Goal: Task Accomplishment & Management: Manage account settings

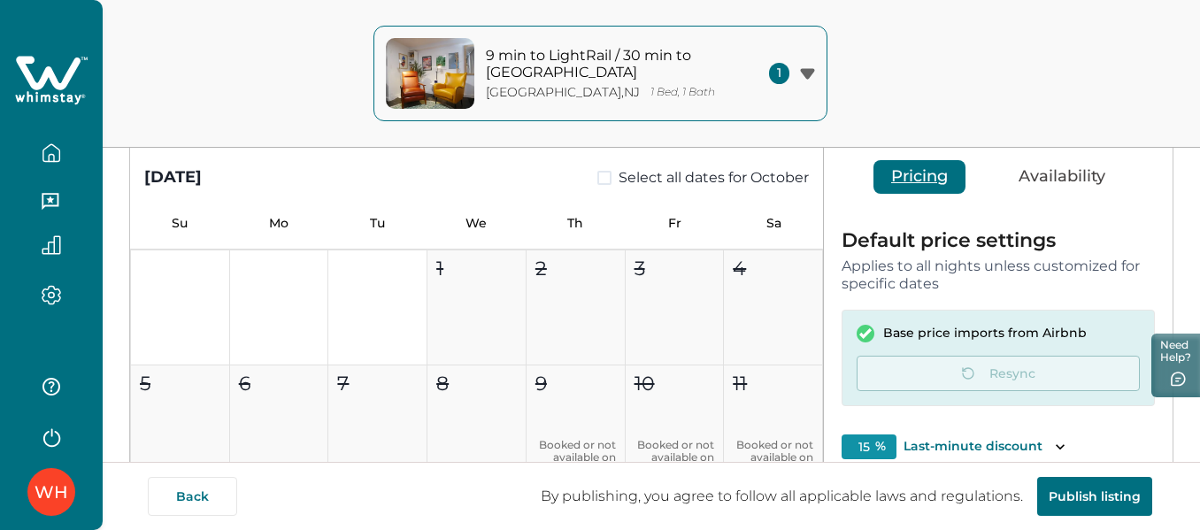
scroll to position [354, 0]
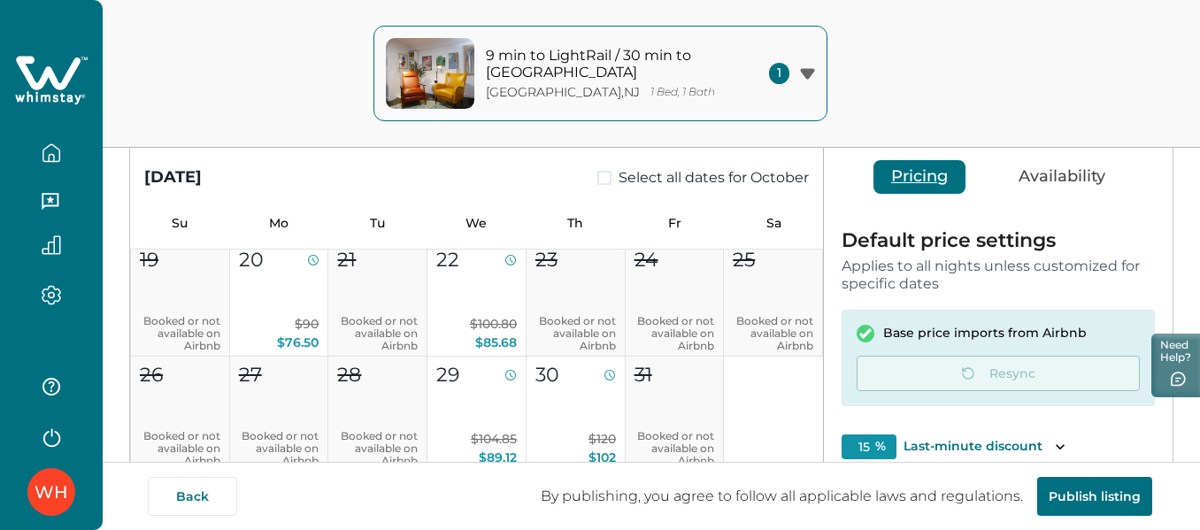
click at [52, 153] on icon "button" at bounding box center [51, 152] width 19 height 19
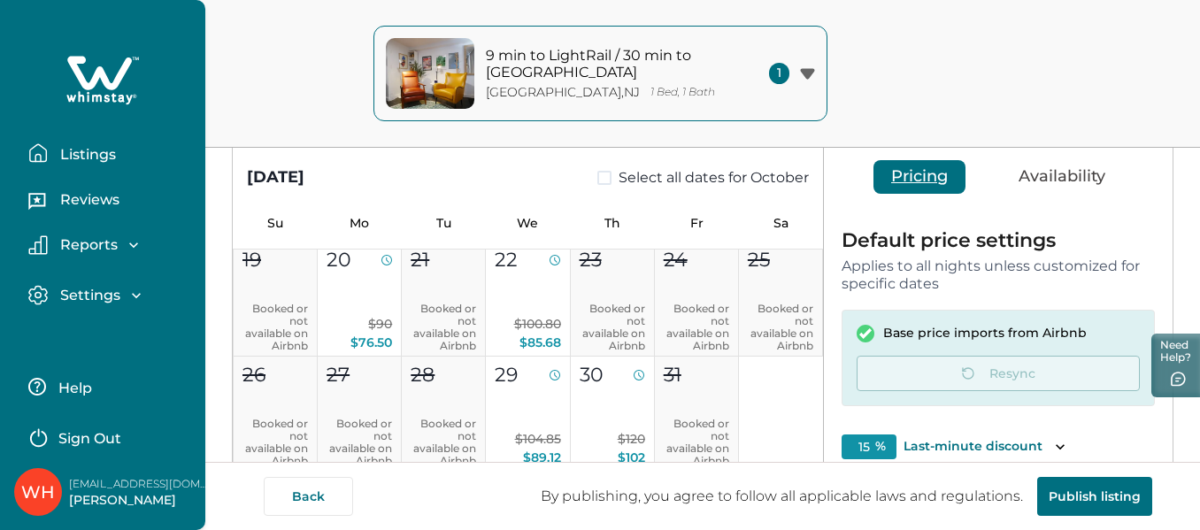
click at [118, 62] on icon at bounding box center [102, 80] width 73 height 53
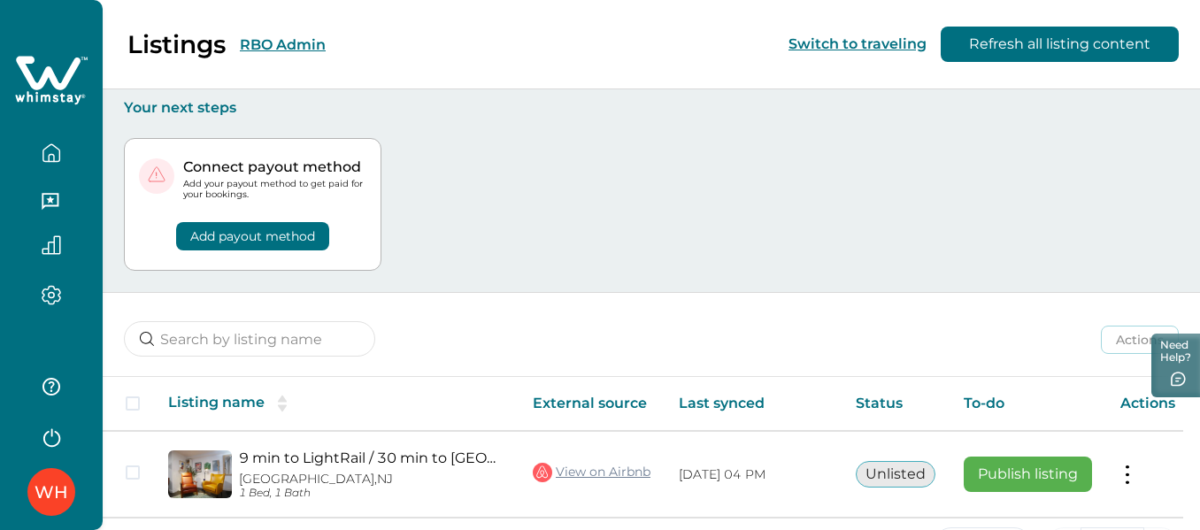
click at [266, 44] on button "RBO Admin" at bounding box center [283, 44] width 86 height 17
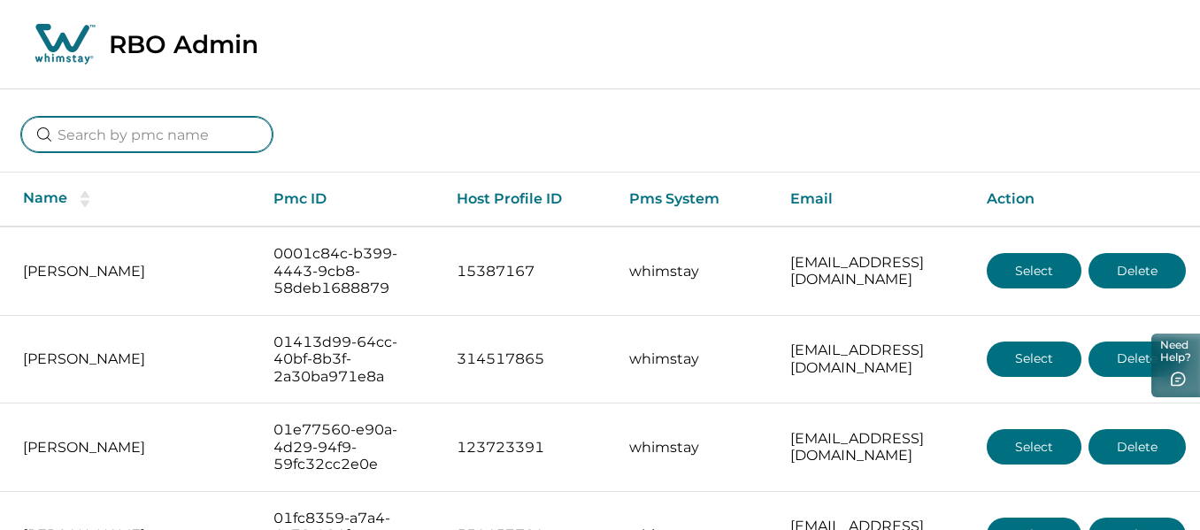
click at [168, 131] on input at bounding box center [146, 134] width 251 height 35
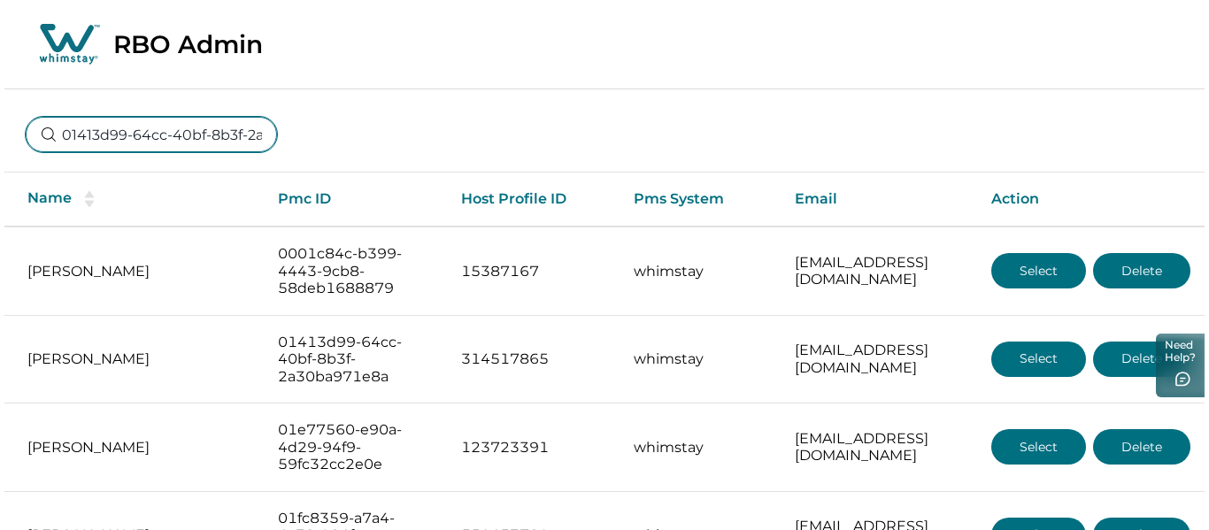
scroll to position [0, 104]
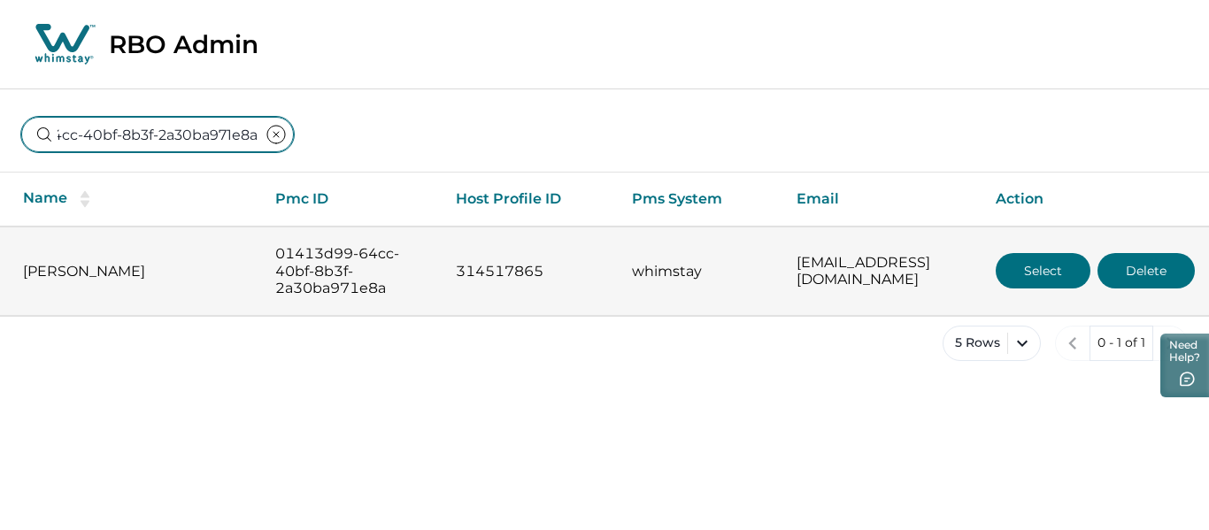
type input "01413d99-64cc-40bf-8b3f-2a30ba971e8a"
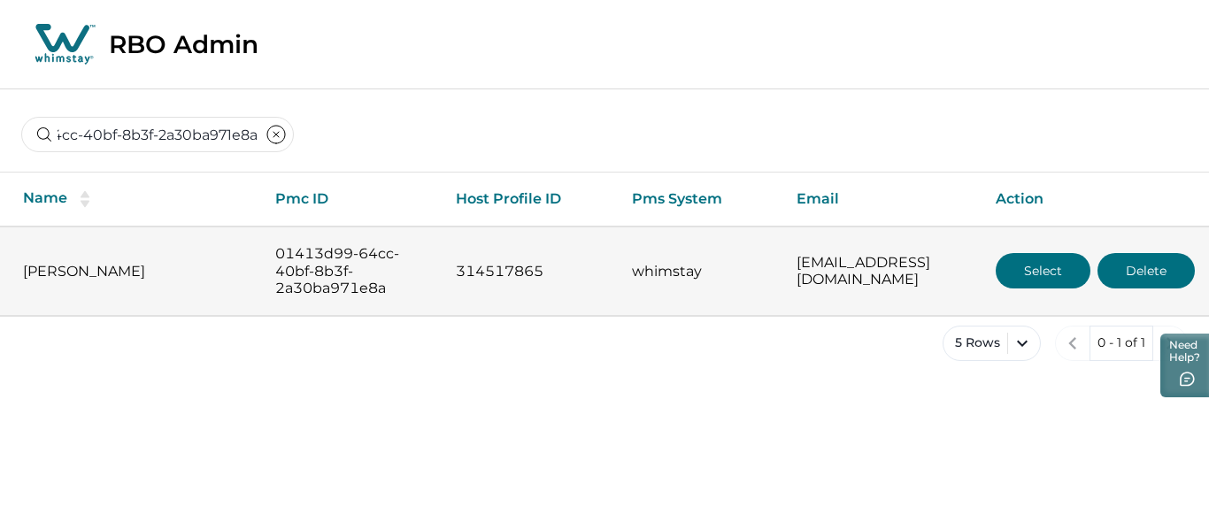
click at [1007, 267] on button "Select" at bounding box center [1043, 270] width 95 height 35
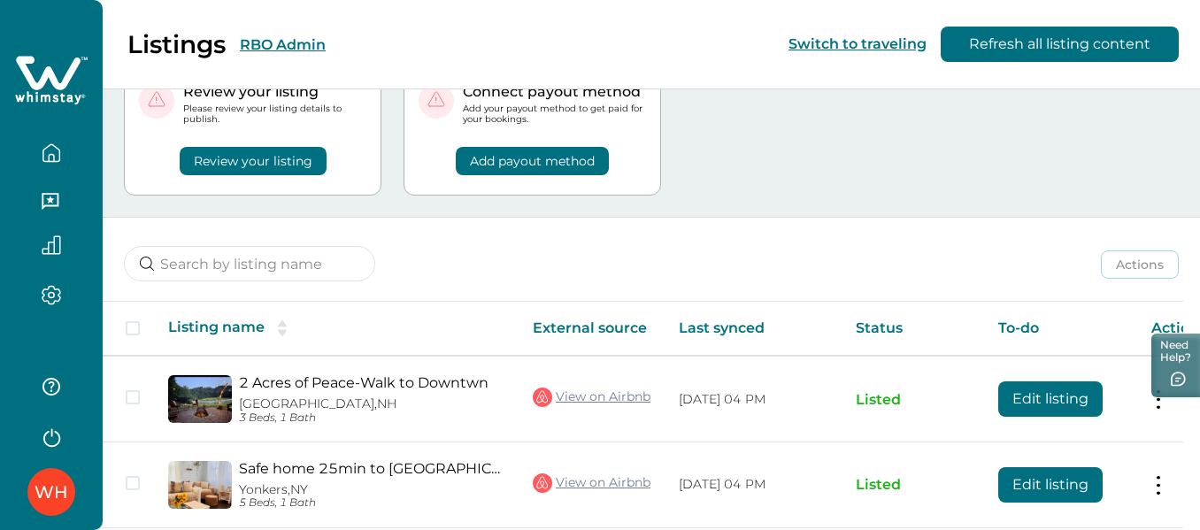
scroll to position [235, 0]
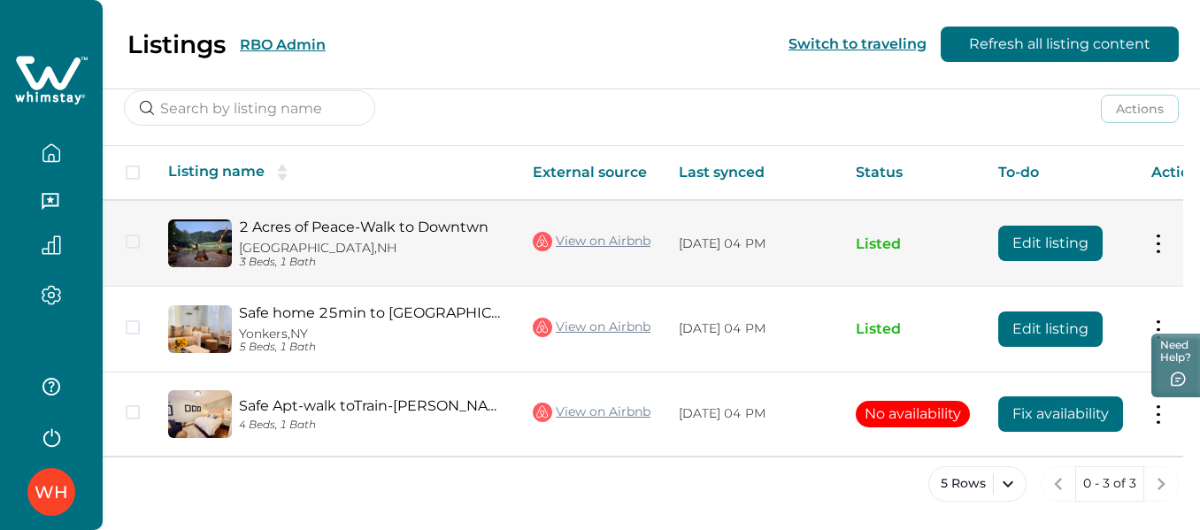
click at [1038, 240] on button "Edit listing" at bounding box center [1050, 243] width 104 height 35
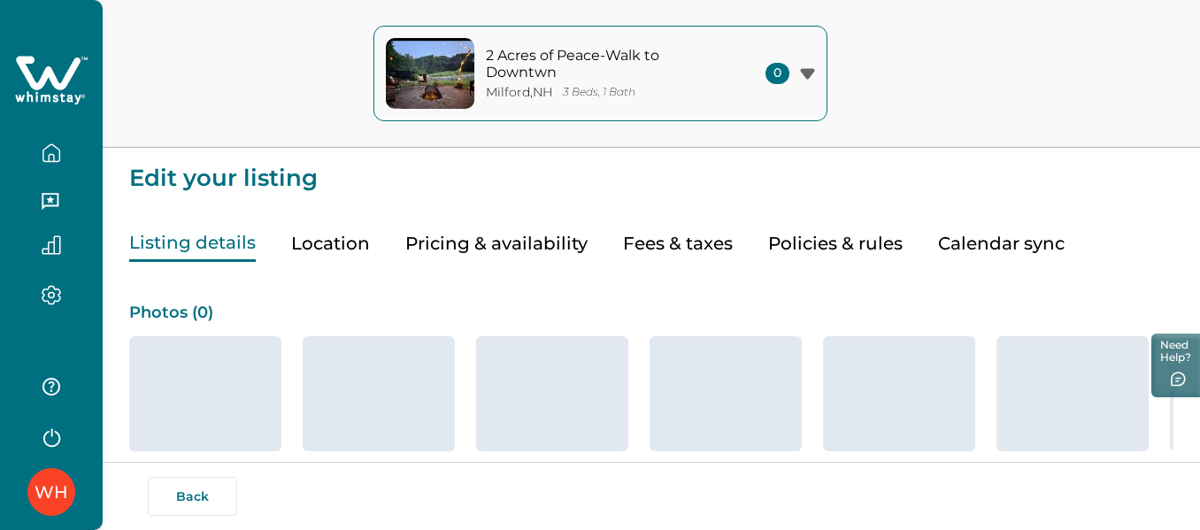
click at [561, 238] on button "Pricing & availability" at bounding box center [496, 244] width 182 height 36
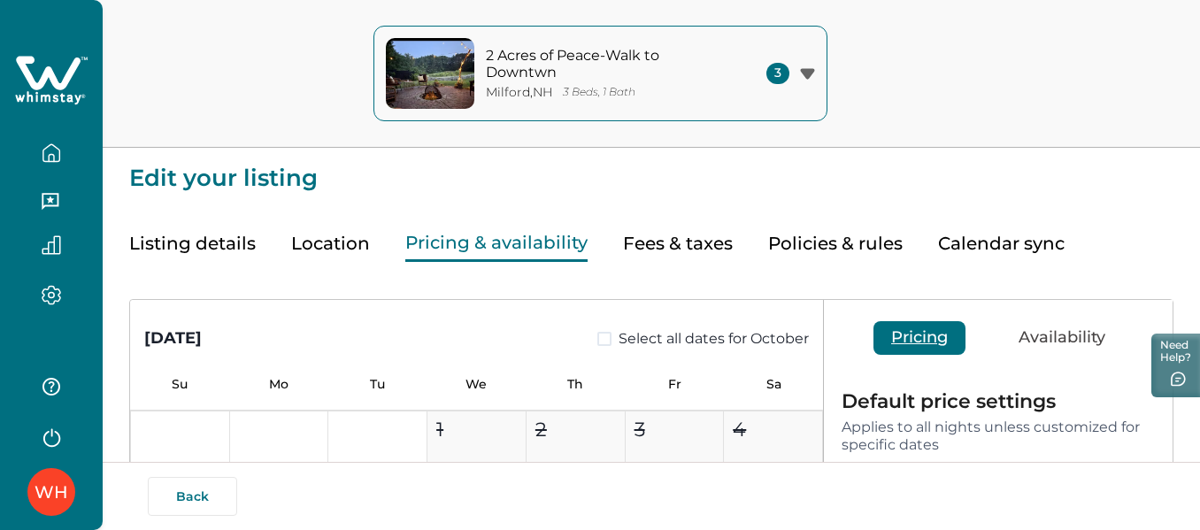
type input "15"
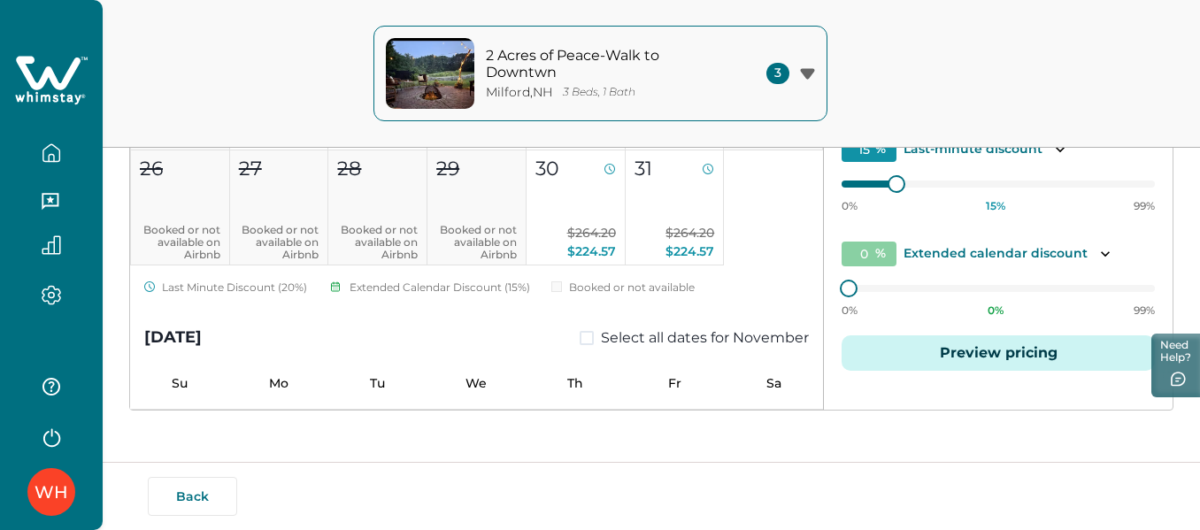
scroll to position [368, 0]
click at [1061, 351] on button "Preview pricing" at bounding box center [998, 352] width 313 height 35
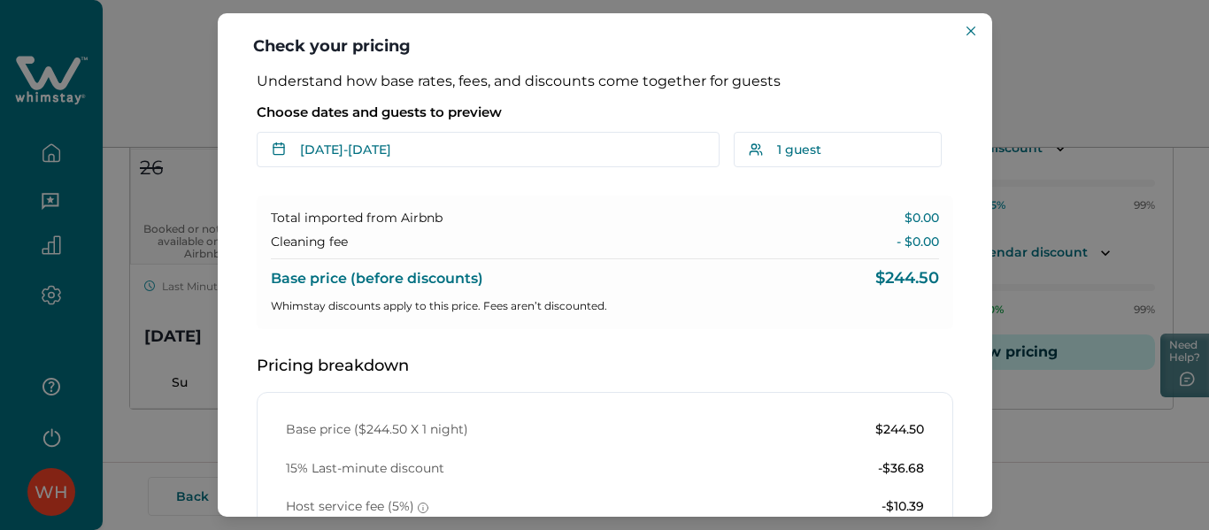
click at [1040, 81] on div "Check your pricing Understand how base rates, fees, and discounts come together…" at bounding box center [604, 265] width 1209 height 530
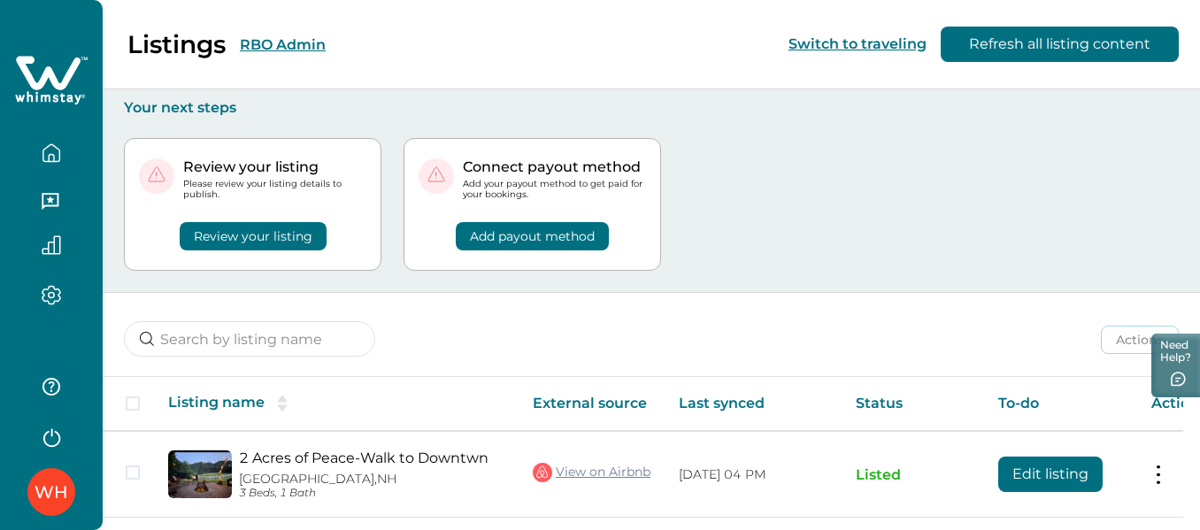
scroll to position [235, 0]
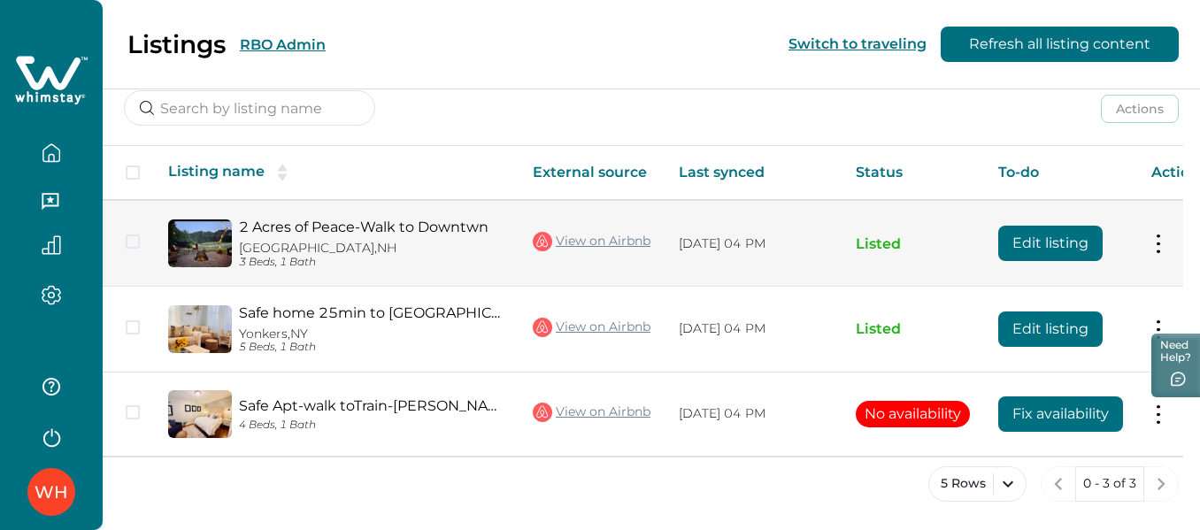
click at [612, 231] on link "View on Airbnb" at bounding box center [592, 241] width 118 height 23
click at [609, 232] on link "View on Airbnb" at bounding box center [592, 241] width 118 height 23
click at [1035, 231] on button "Edit listing" at bounding box center [1050, 243] width 104 height 35
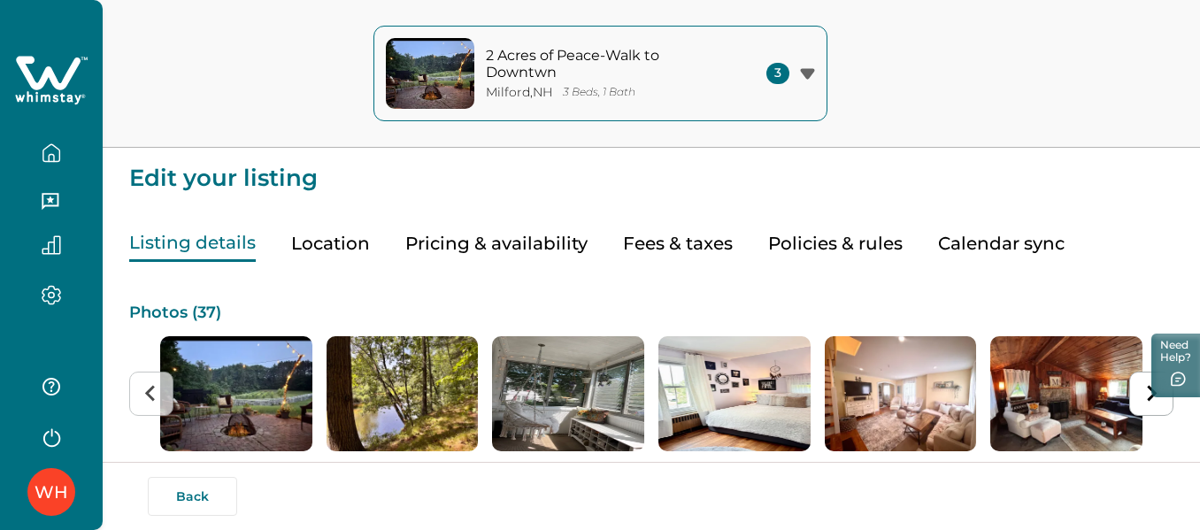
click at [497, 237] on button "Pricing & availability" at bounding box center [496, 244] width 182 height 36
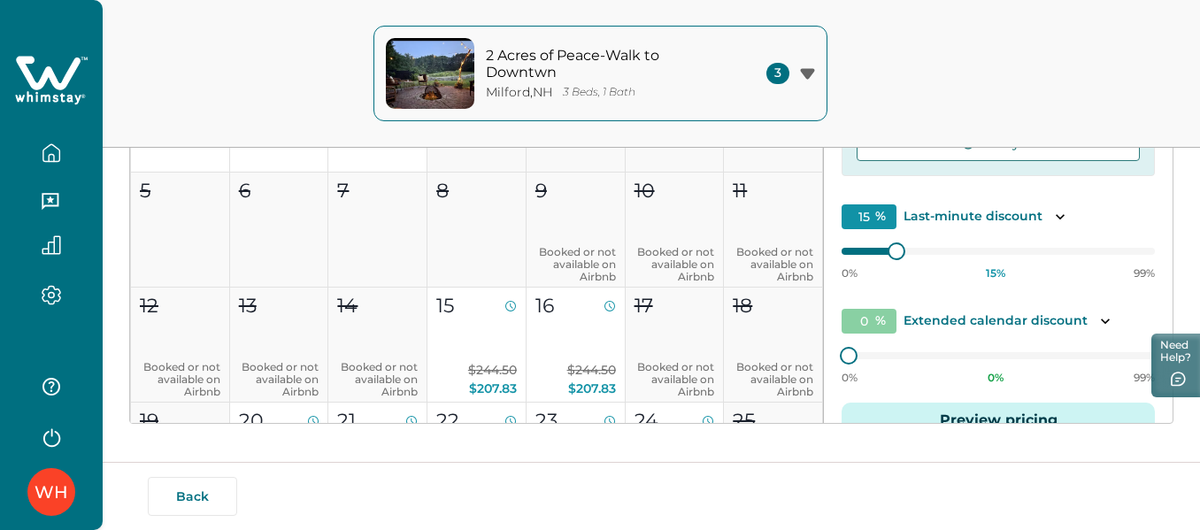
scroll to position [108, 0]
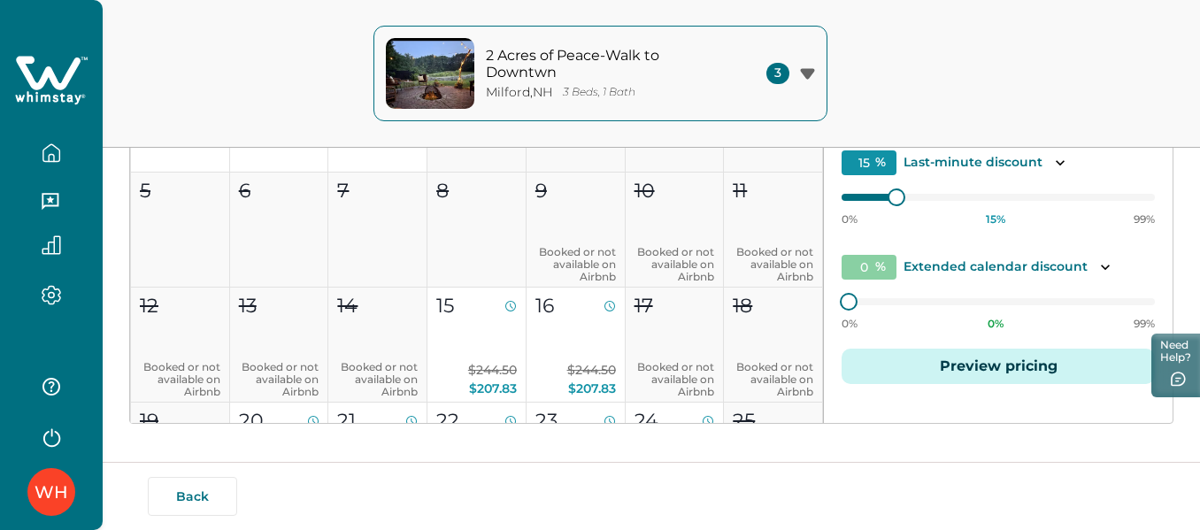
click at [988, 363] on button "Preview pricing" at bounding box center [998, 366] width 313 height 35
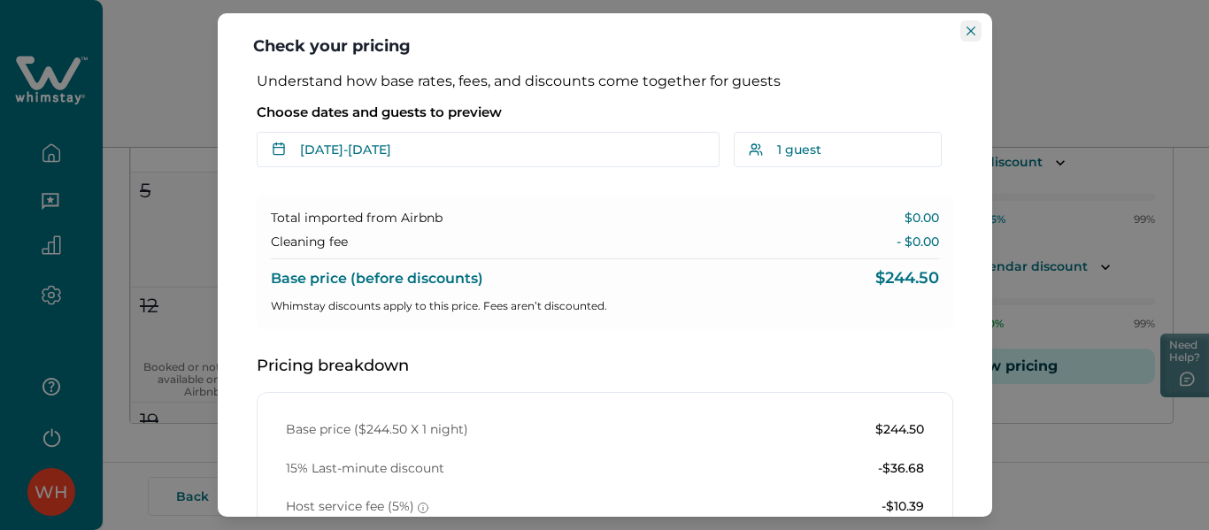
click at [973, 35] on button "Close" at bounding box center [970, 30] width 21 height 21
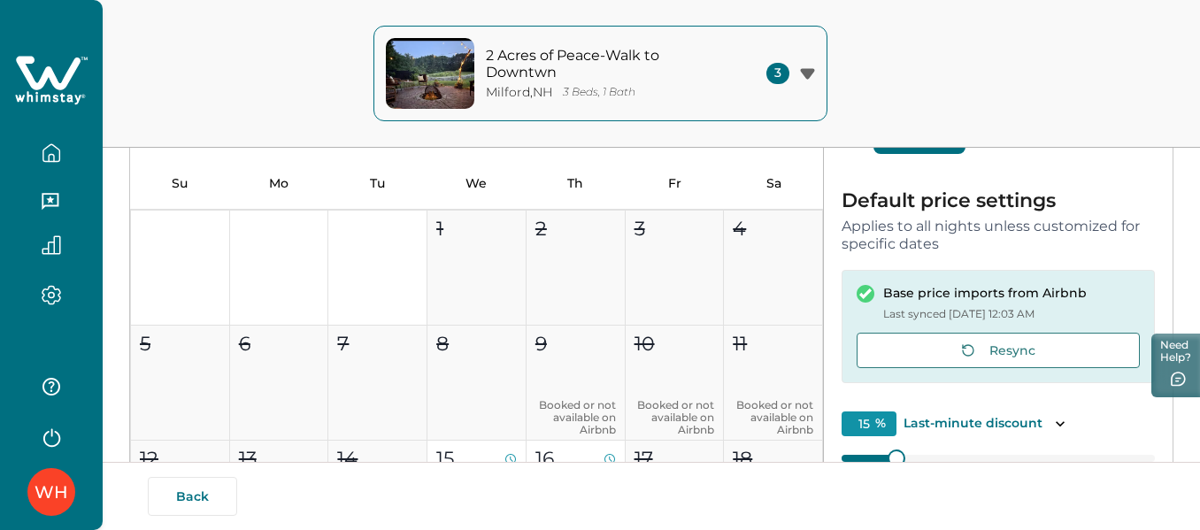
scroll to position [177, 0]
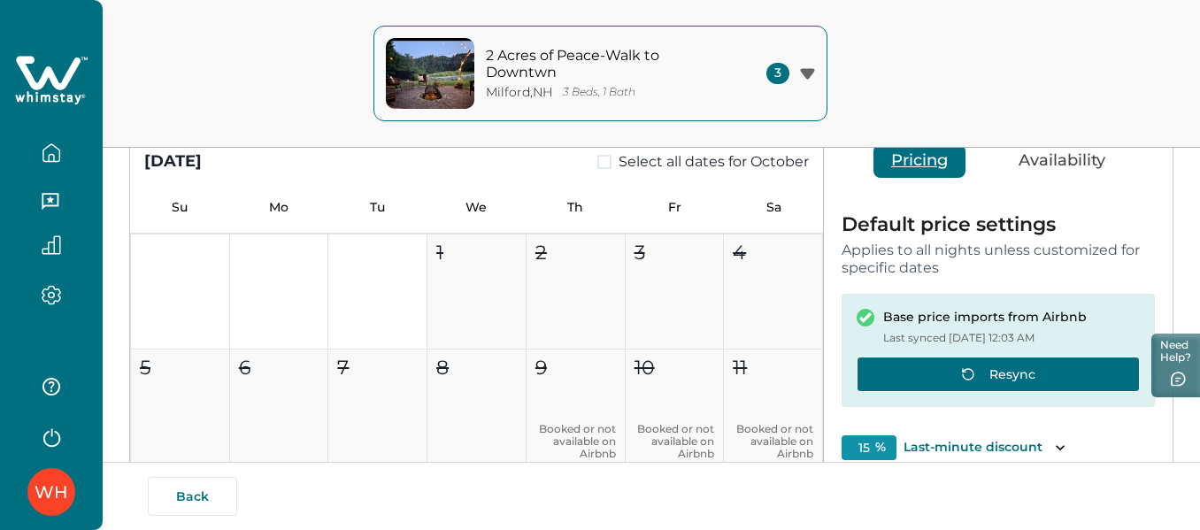
click at [1019, 375] on button "Resync" at bounding box center [998, 374] width 283 height 35
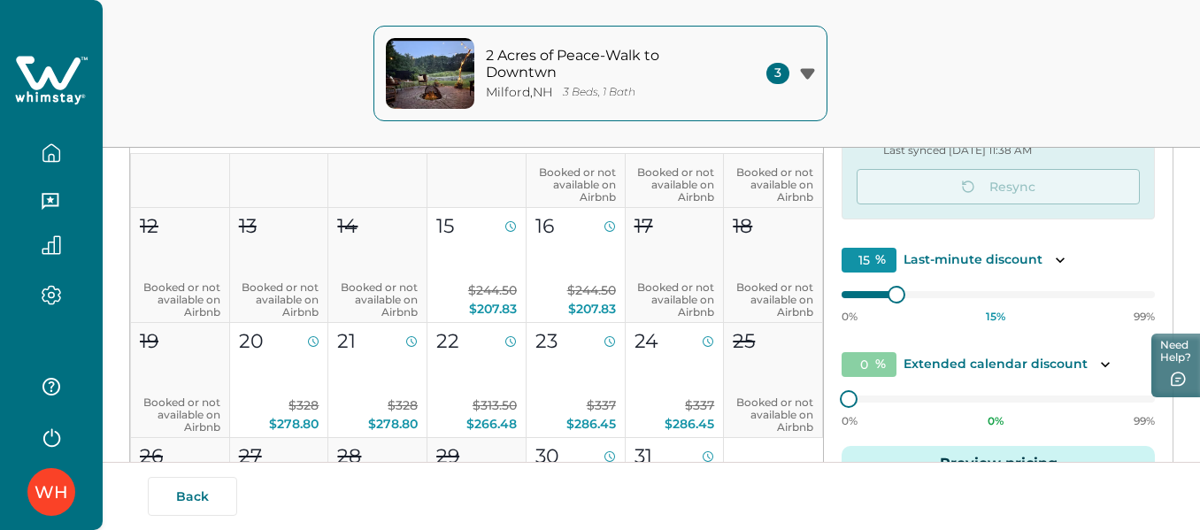
scroll to position [368, 0]
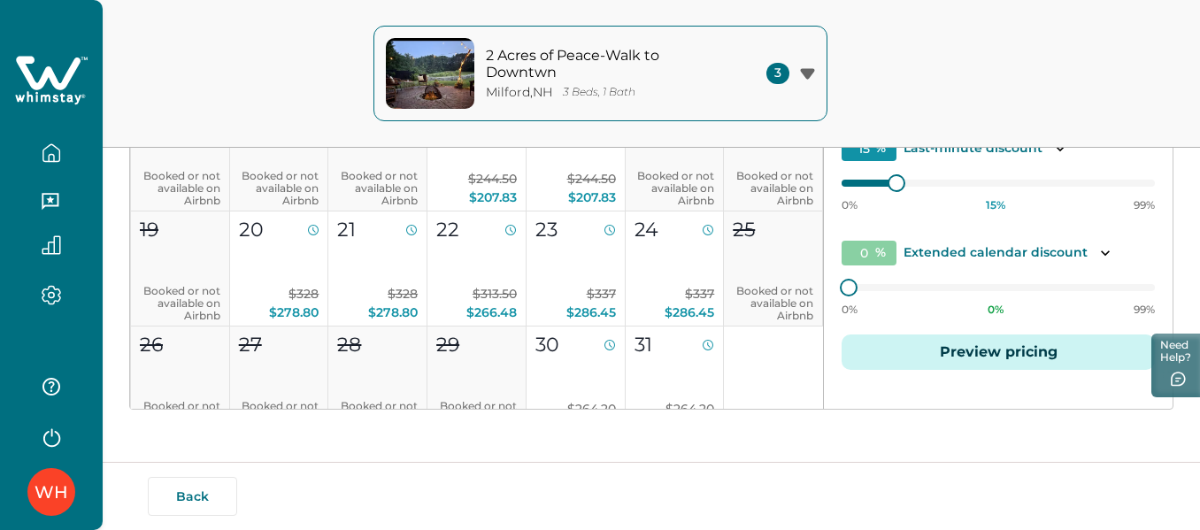
click at [985, 351] on button "Preview pricing" at bounding box center [998, 352] width 313 height 35
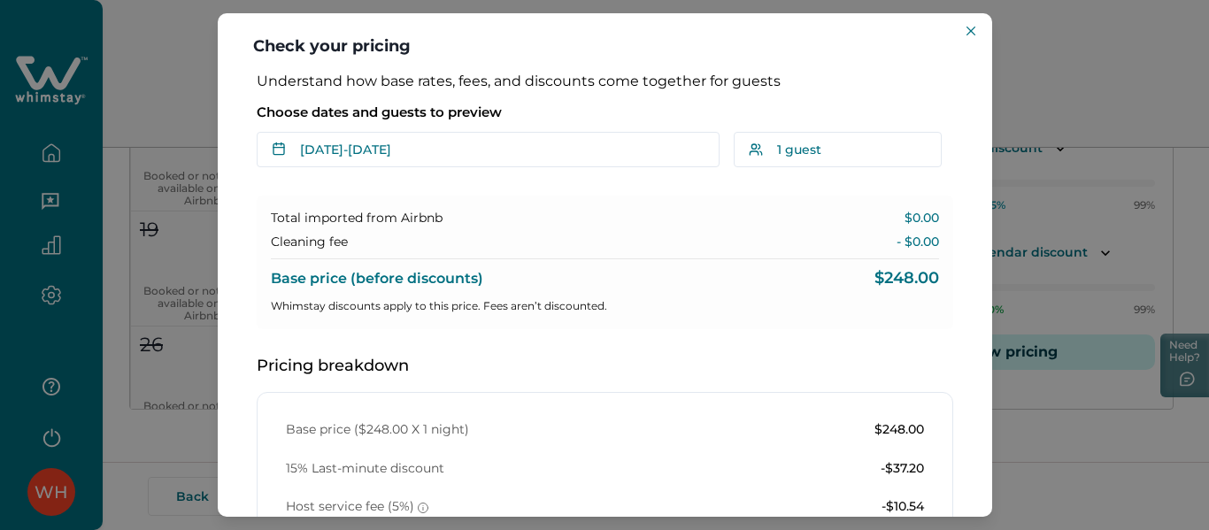
click at [1043, 89] on div "Check your pricing Understand how base rates, fees, and discounts come together…" at bounding box center [604, 265] width 1209 height 530
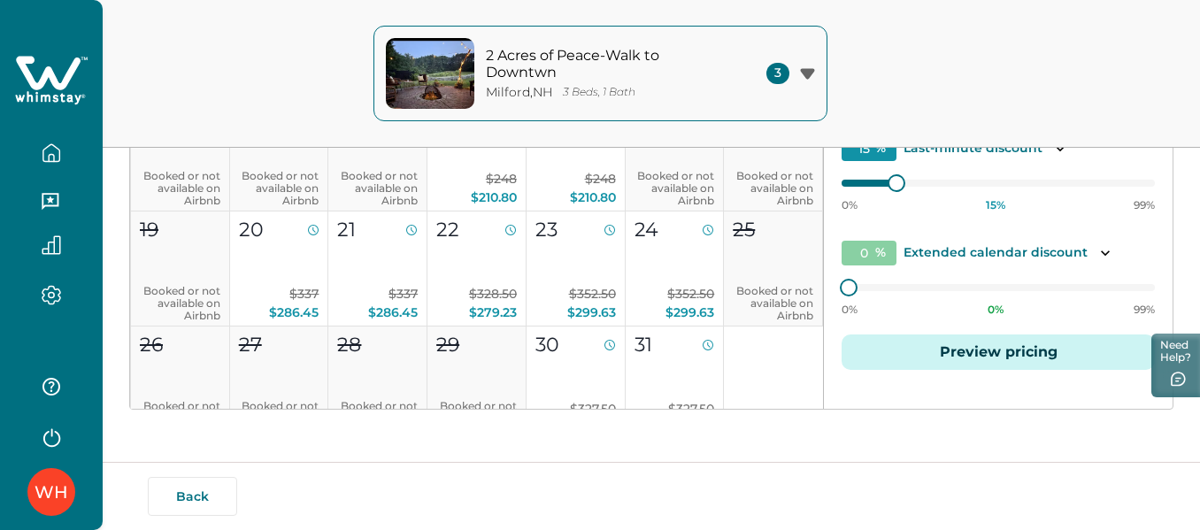
click at [57, 148] on icon "button" at bounding box center [51, 152] width 16 height 17
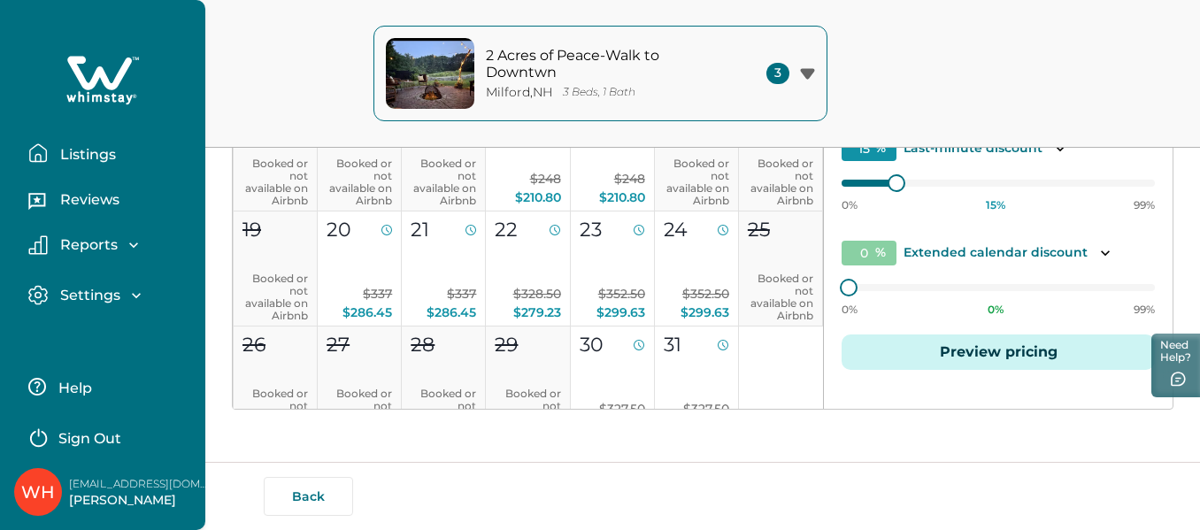
click at [79, 148] on p "Listings" at bounding box center [85, 155] width 61 height 18
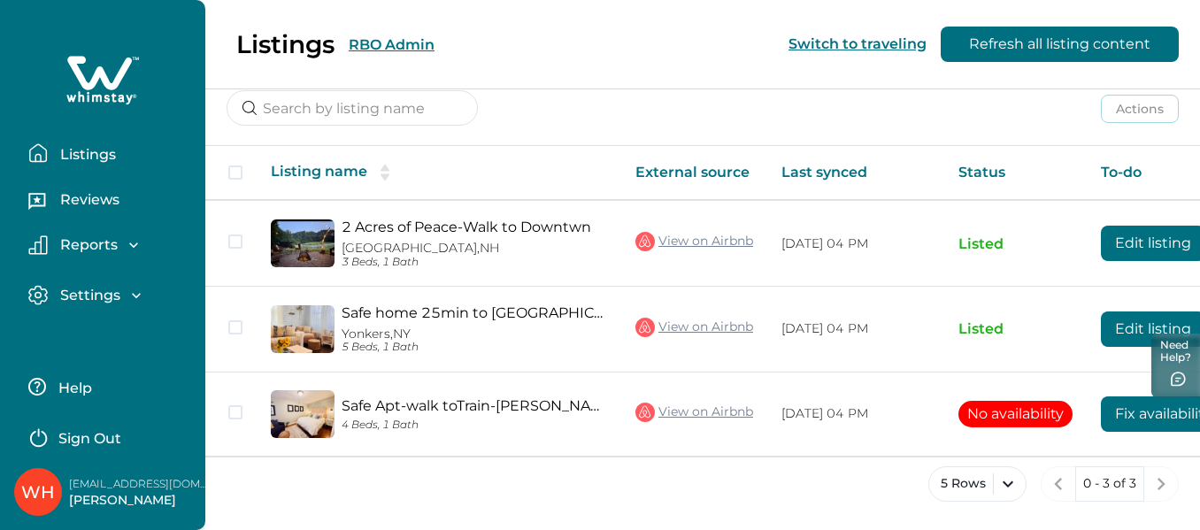
scroll to position [235, 0]
click at [91, 82] on icon at bounding box center [99, 73] width 65 height 34
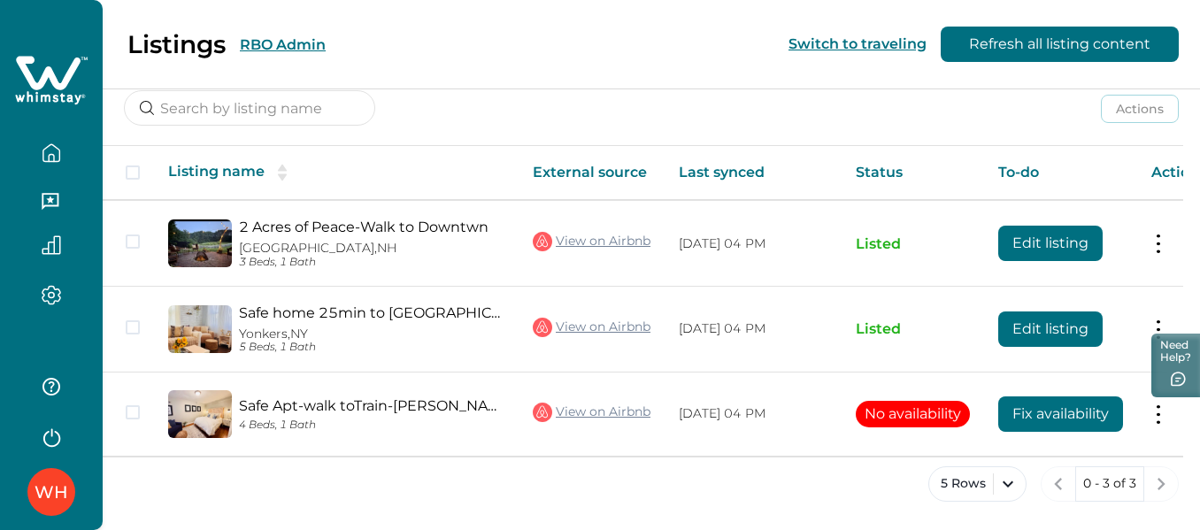
click at [294, 47] on button "RBO Admin" at bounding box center [283, 44] width 86 height 17
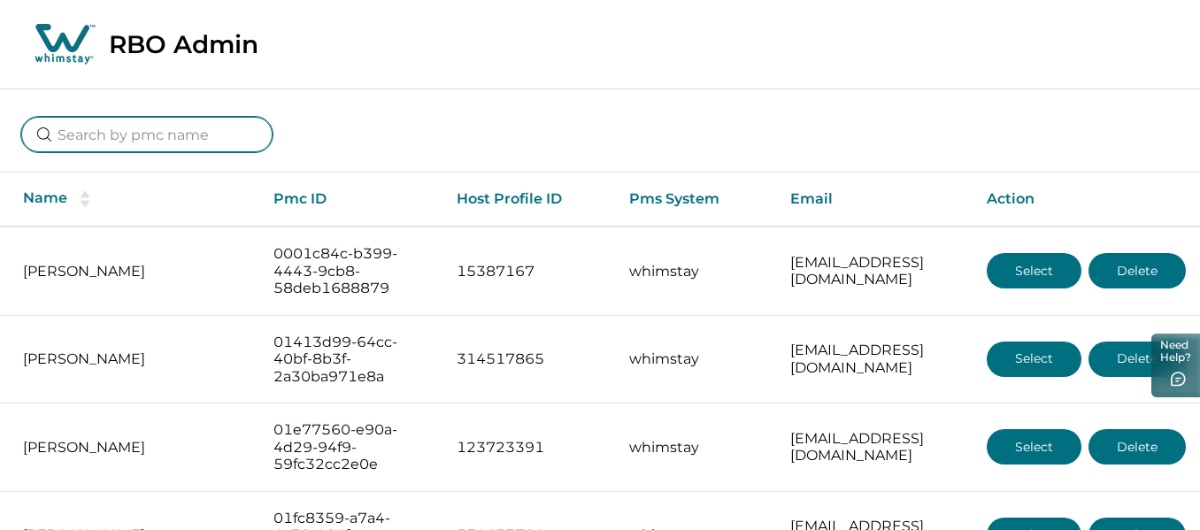
click at [98, 141] on input at bounding box center [146, 134] width 251 height 35
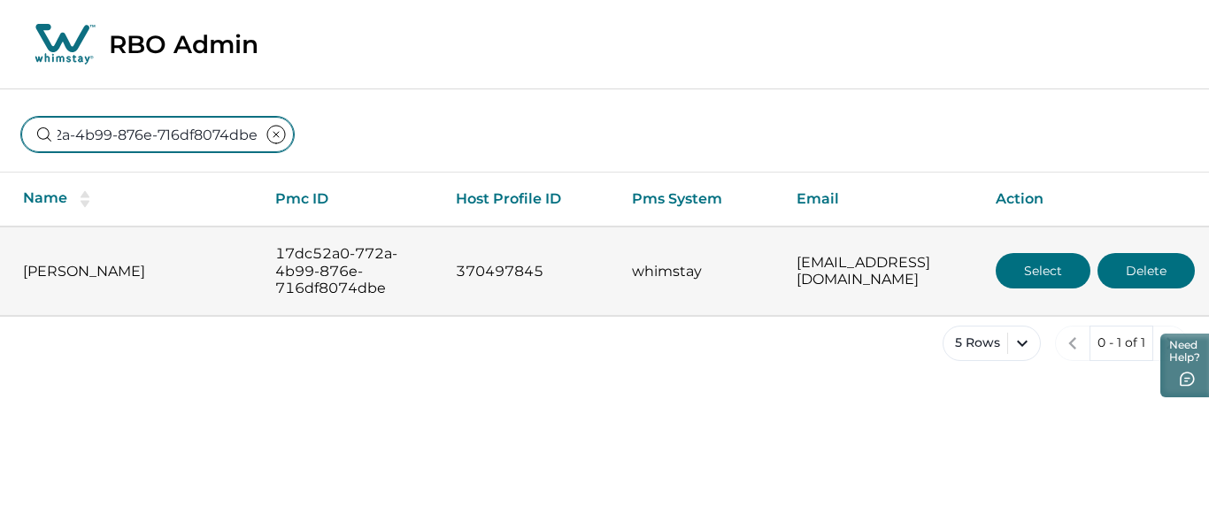
type input "17dc52a0-772a-4b99-876e-716df8074dbe"
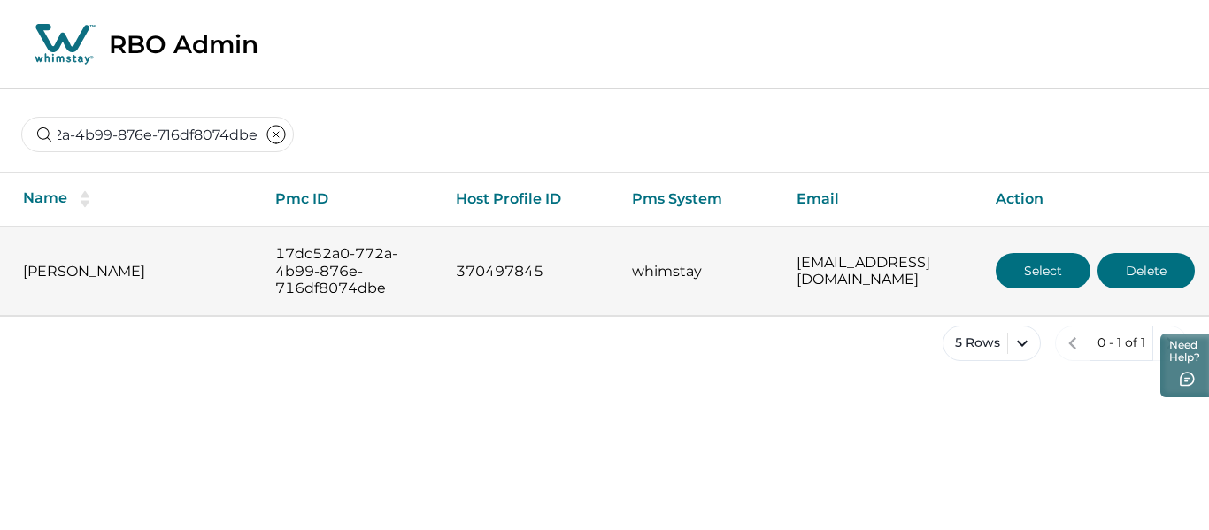
click at [1028, 269] on button "Select" at bounding box center [1043, 270] width 95 height 35
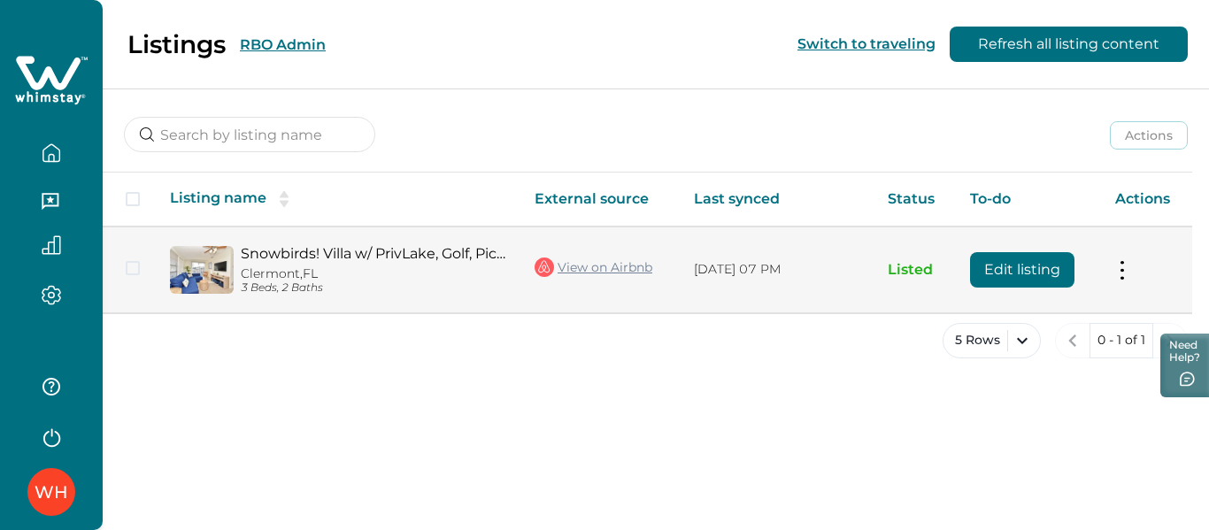
click at [1033, 268] on button "Edit listing" at bounding box center [1022, 269] width 104 height 35
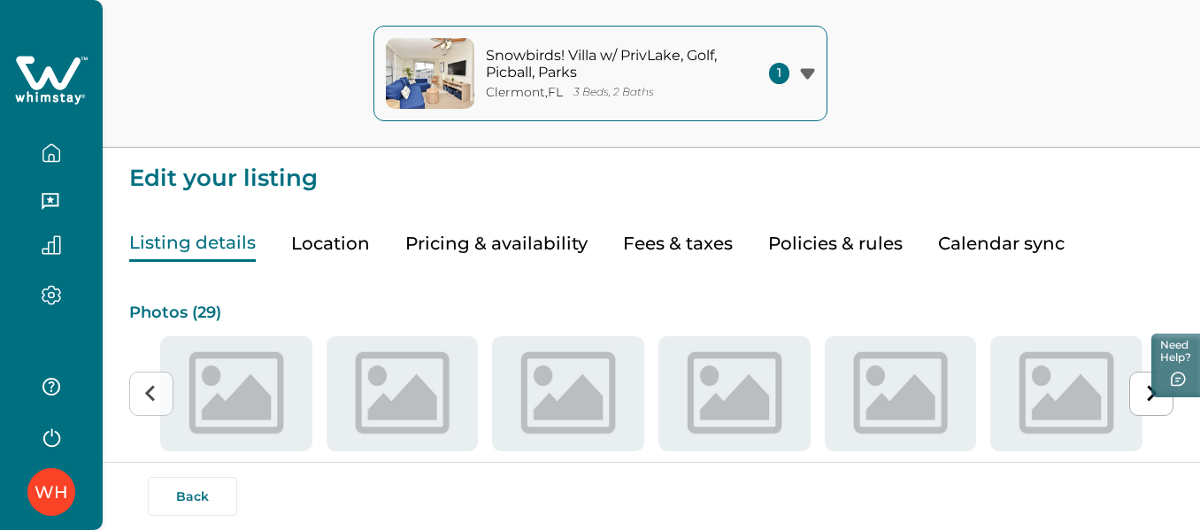
type input "15"
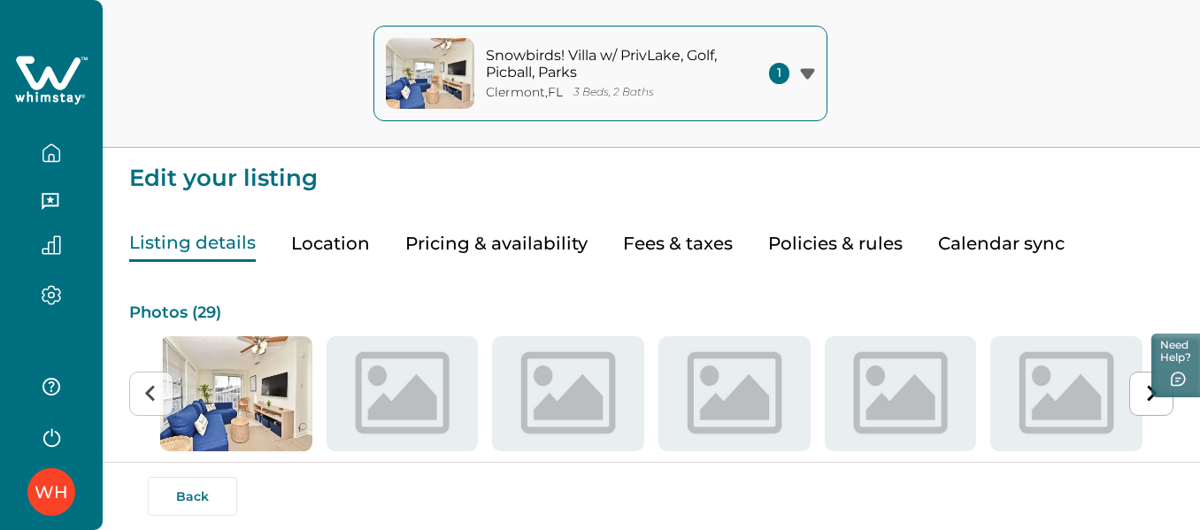
click at [504, 237] on button "Pricing & availability" at bounding box center [496, 244] width 182 height 36
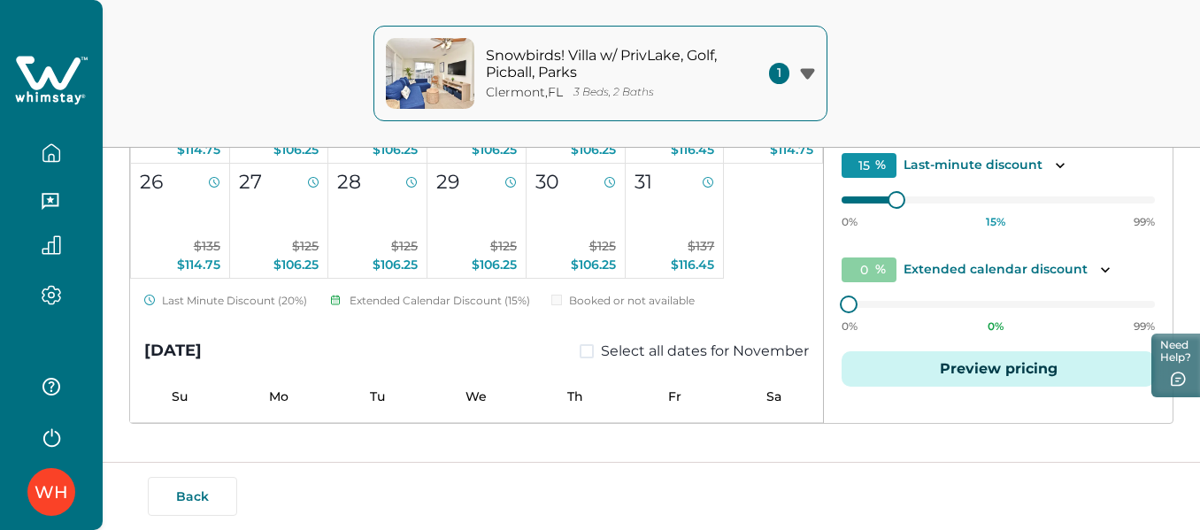
scroll to position [108, 0]
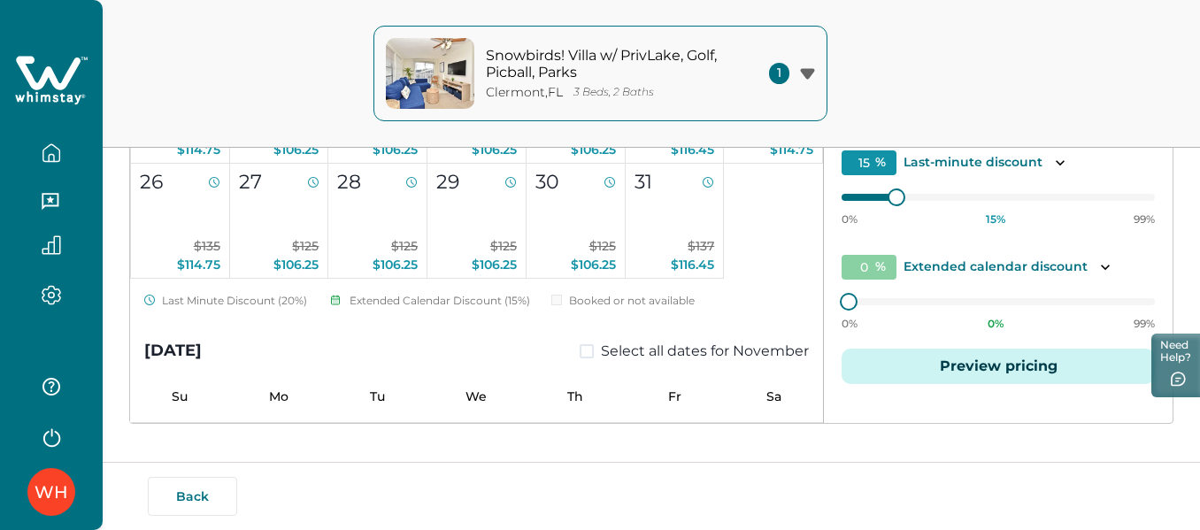
click at [1001, 374] on button "Preview pricing" at bounding box center [998, 366] width 313 height 35
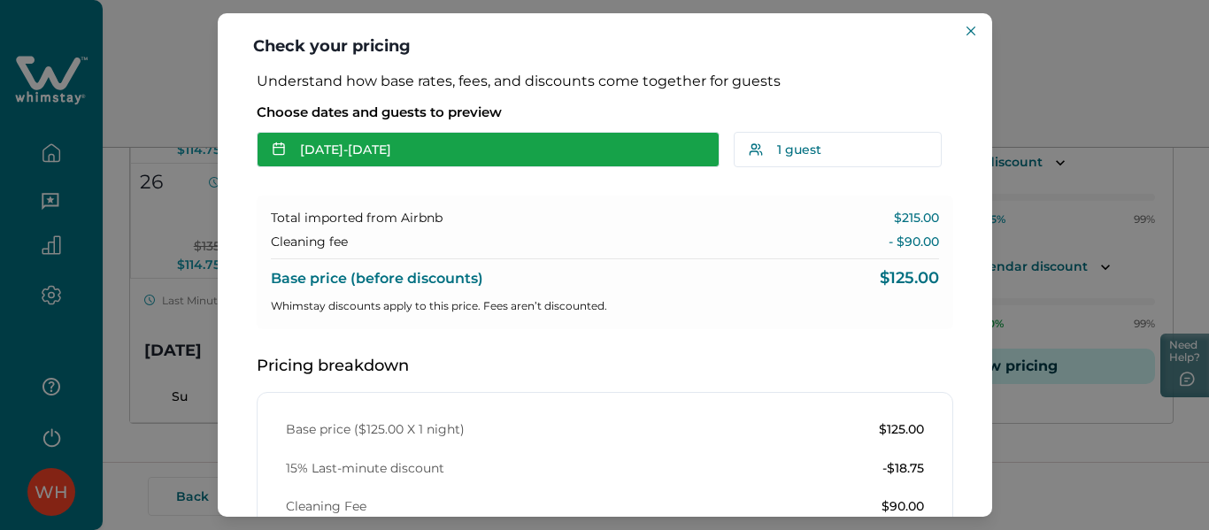
click at [408, 143] on button "[DATE] - [DATE]" at bounding box center [488, 149] width 463 height 35
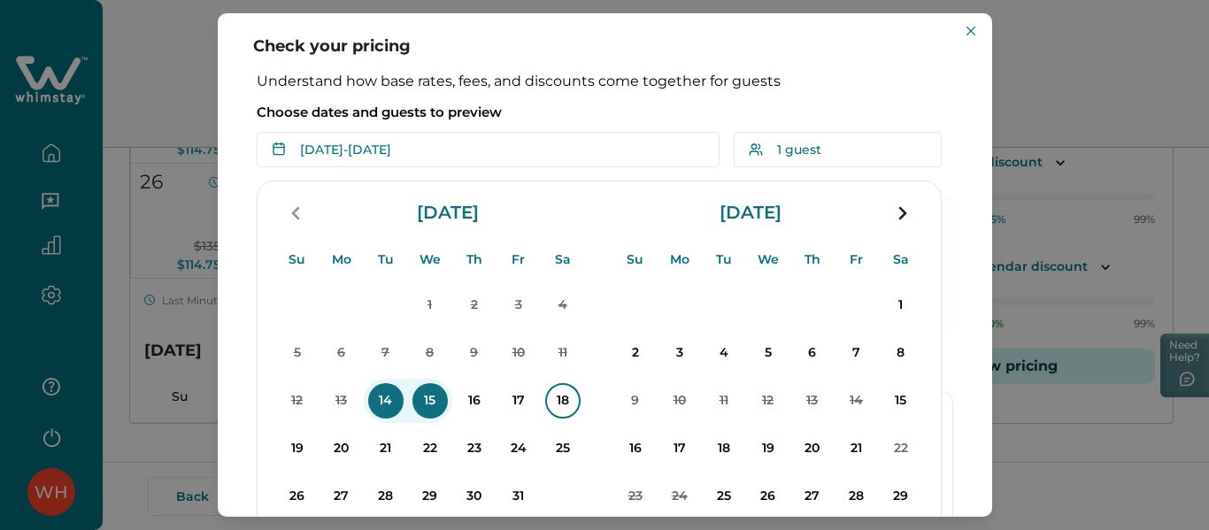
click at [550, 393] on p "18" at bounding box center [562, 400] width 35 height 35
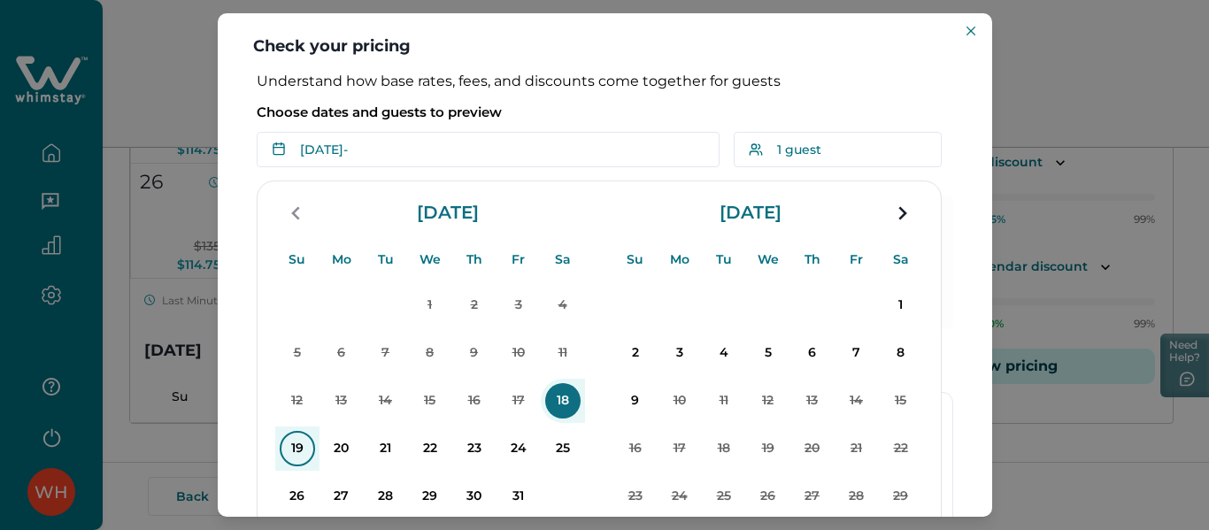
click at [293, 443] on p "19" at bounding box center [297, 448] width 35 height 35
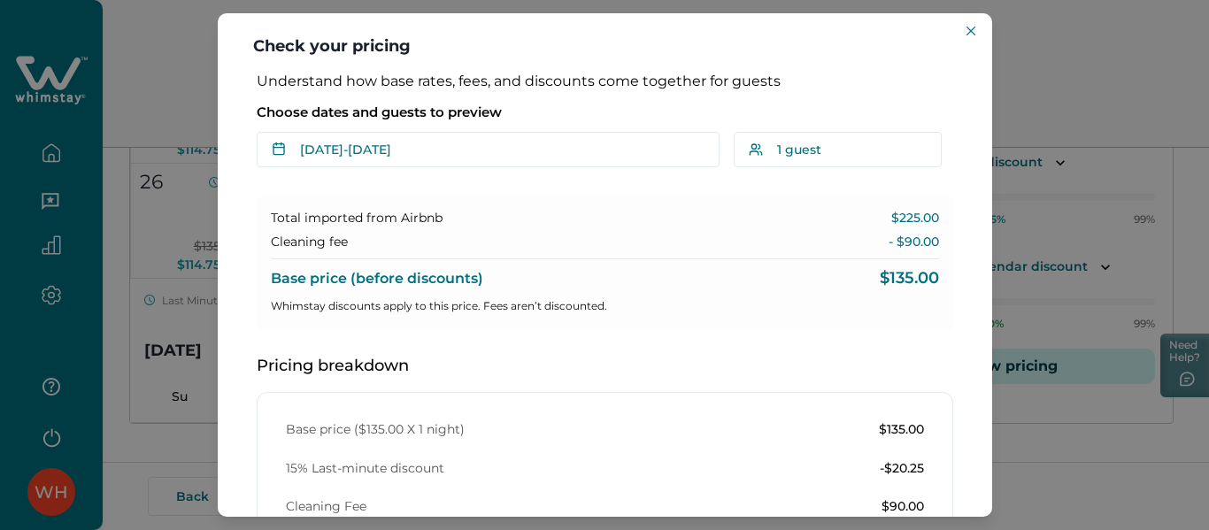
click at [1051, 112] on div "Check your pricing Understand how base rates, fees, and discounts come together…" at bounding box center [604, 265] width 1209 height 530
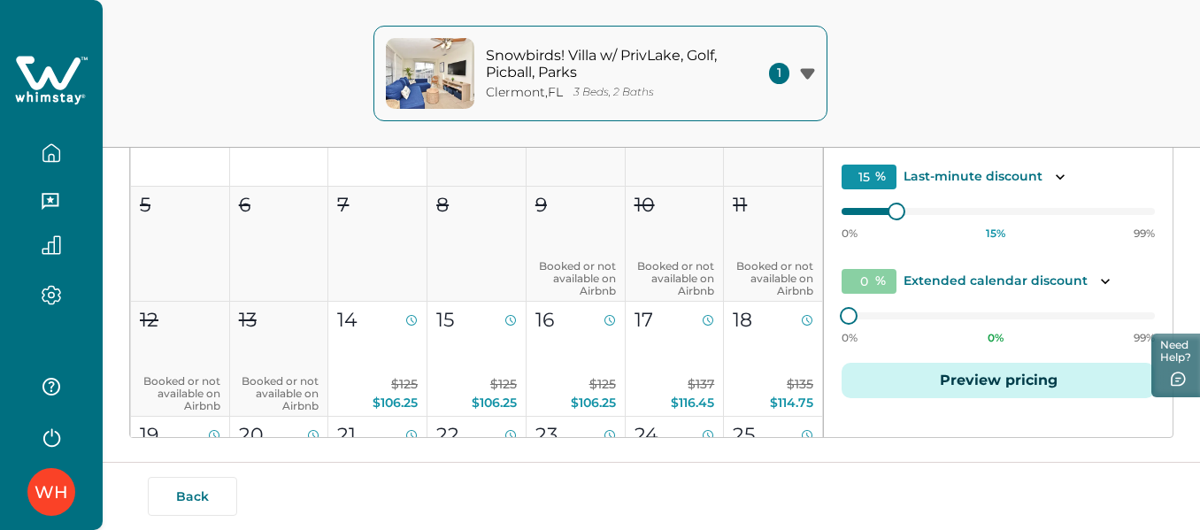
scroll to position [354, 0]
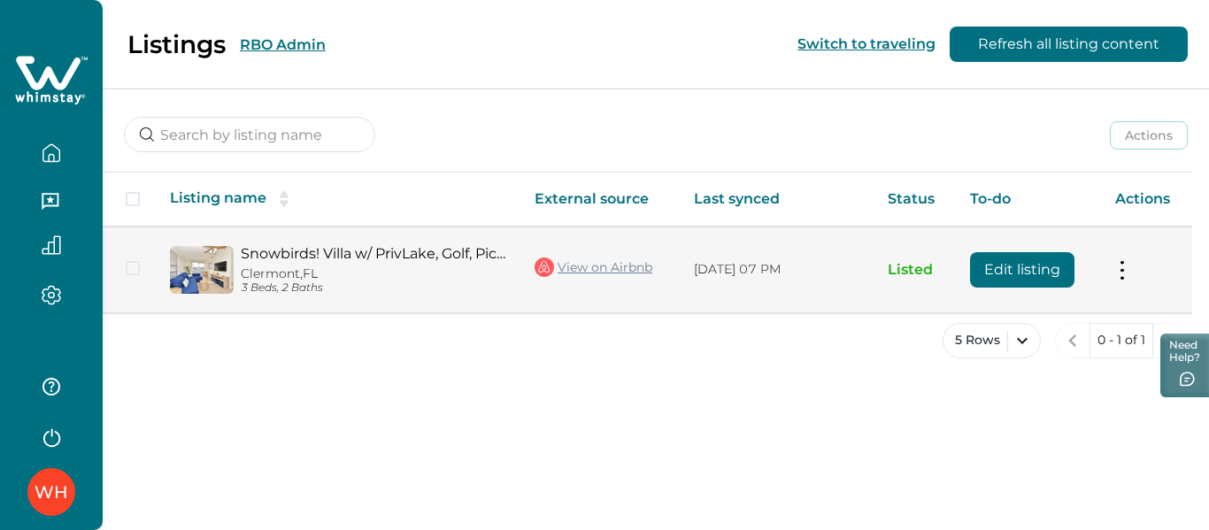
click at [574, 269] on link "View on Airbnb" at bounding box center [594, 267] width 118 height 23
click at [1011, 265] on button "Edit listing" at bounding box center [1022, 269] width 104 height 35
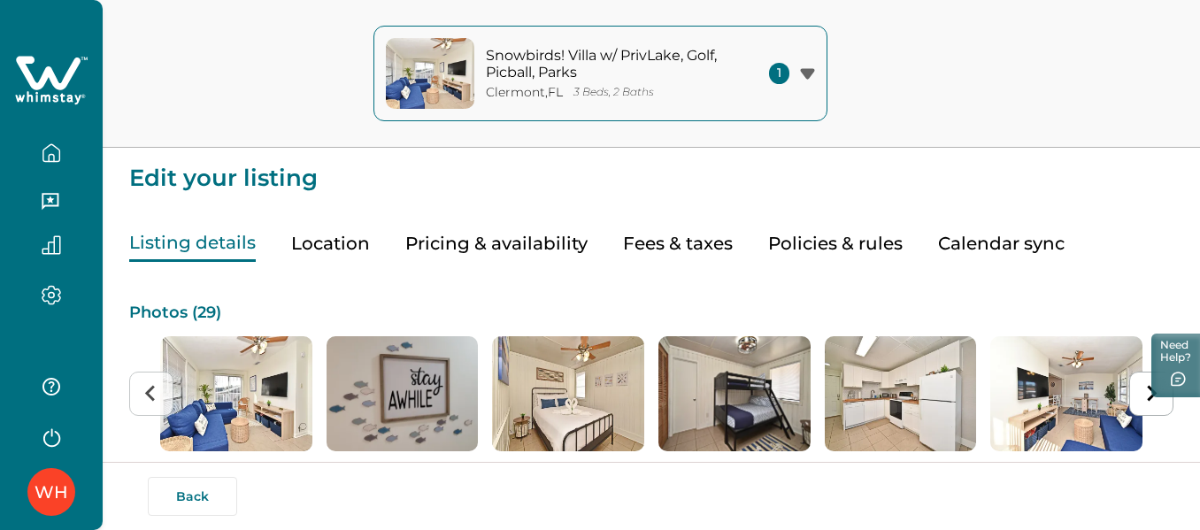
drag, startPoint x: 509, startPoint y: 252, endPoint x: 926, endPoint y: 243, distance: 417.0
click at [508, 252] on button "Pricing & availability" at bounding box center [496, 244] width 182 height 36
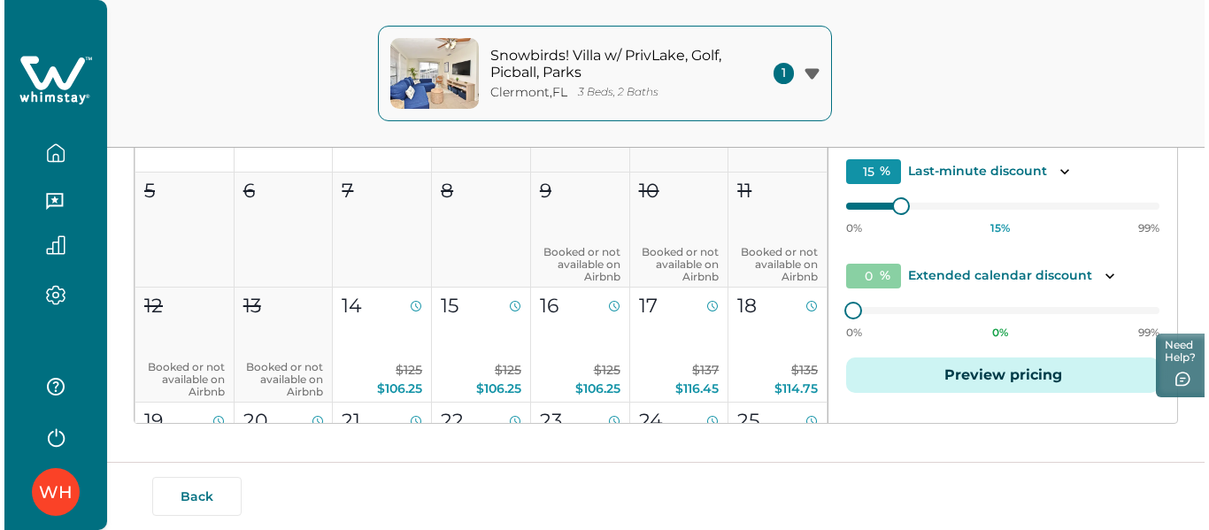
scroll to position [108, 0]
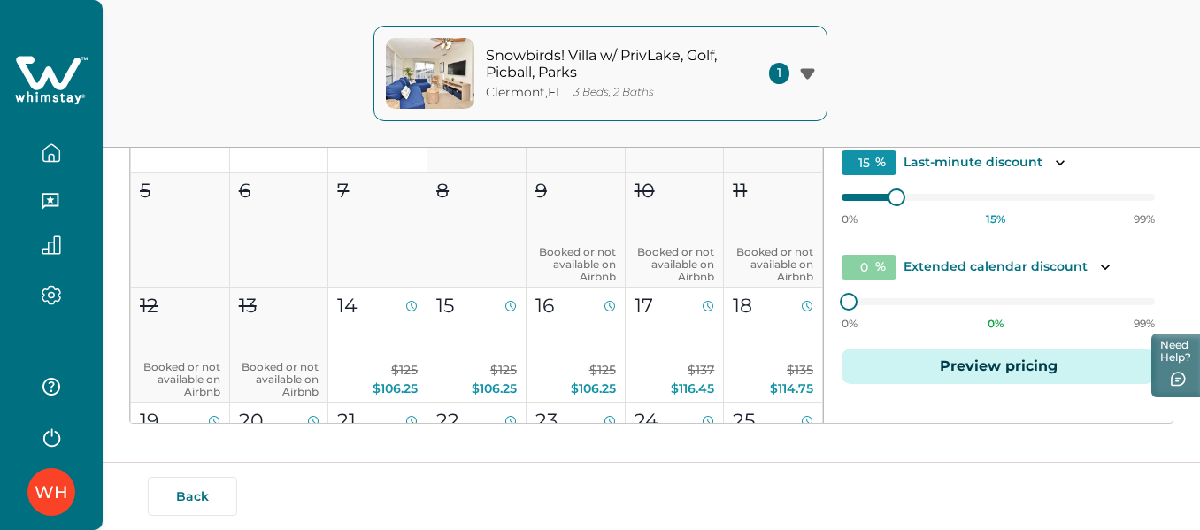
click at [981, 378] on button "Preview pricing" at bounding box center [998, 366] width 313 height 35
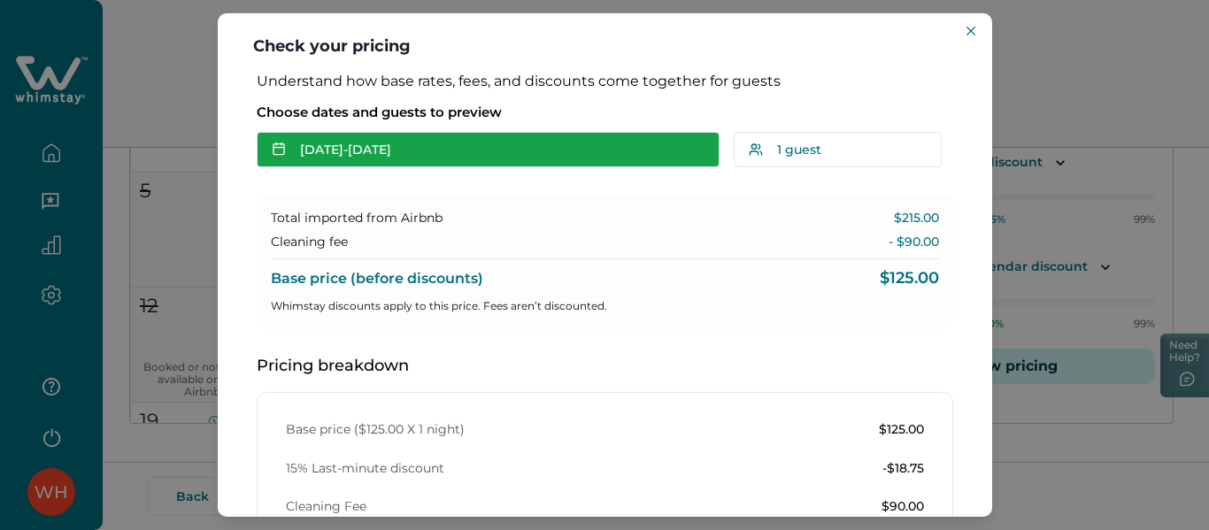
click at [385, 150] on button "[DATE] - [DATE]" at bounding box center [488, 149] width 463 height 35
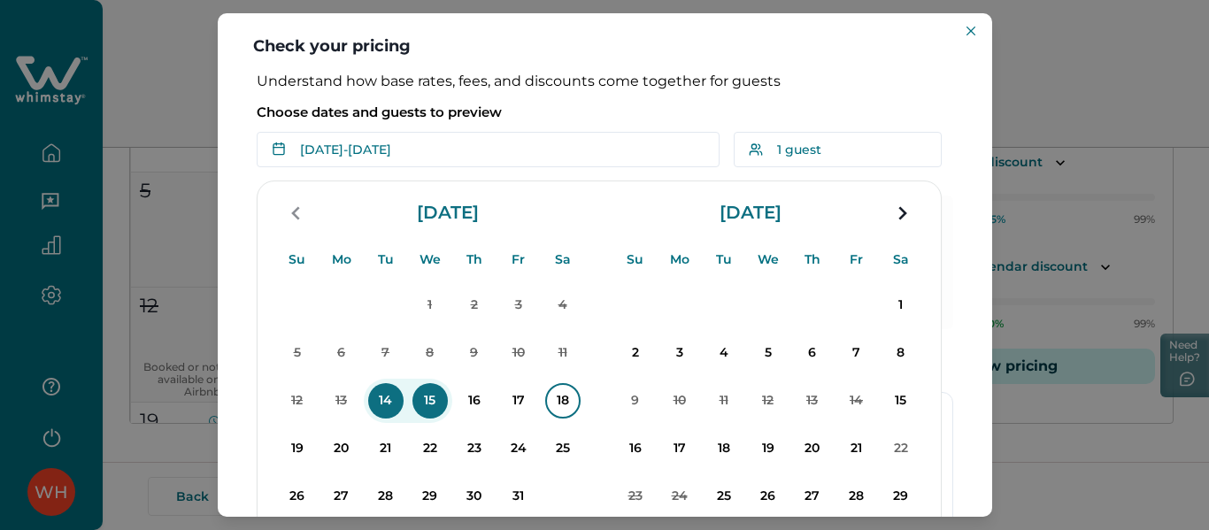
click at [563, 389] on p "18" at bounding box center [562, 400] width 35 height 35
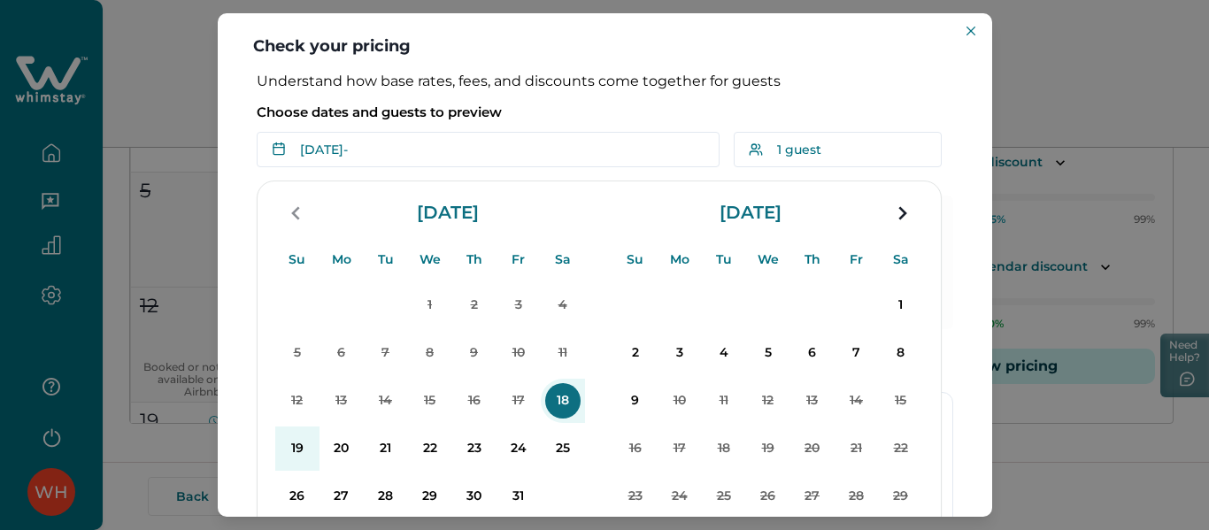
click at [275, 448] on button "19" at bounding box center [297, 449] width 44 height 44
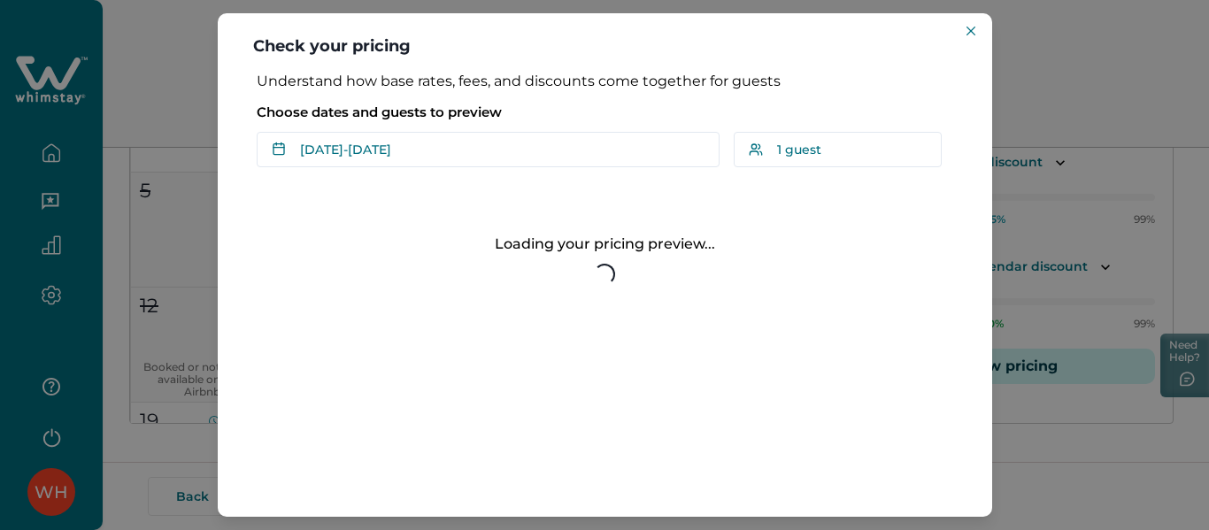
click at [295, 447] on div "Understand how base rates, fees, and discounts come together for guests Choose …" at bounding box center [605, 295] width 775 height 444
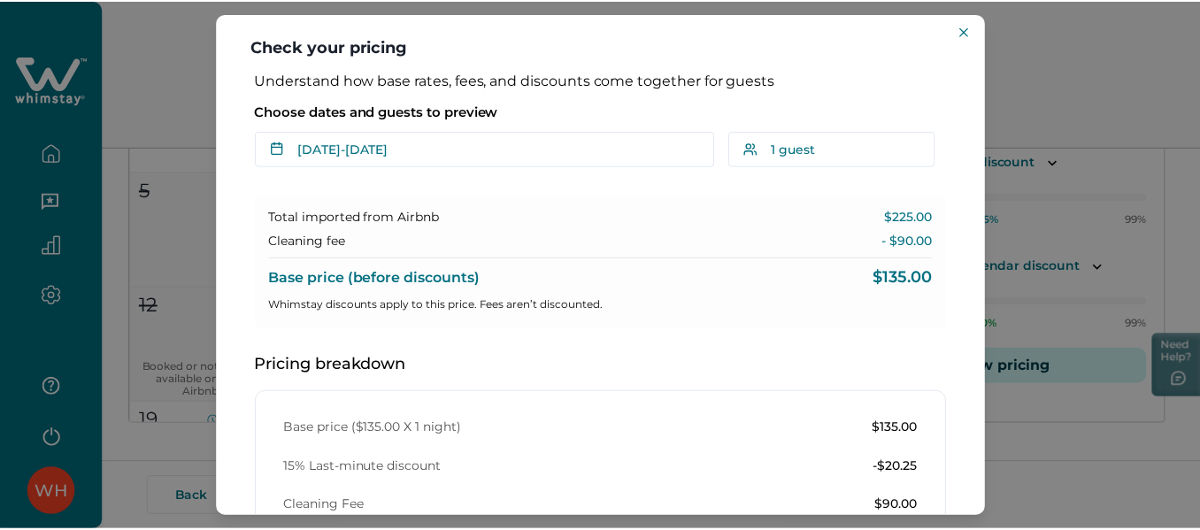
scroll to position [0, 0]
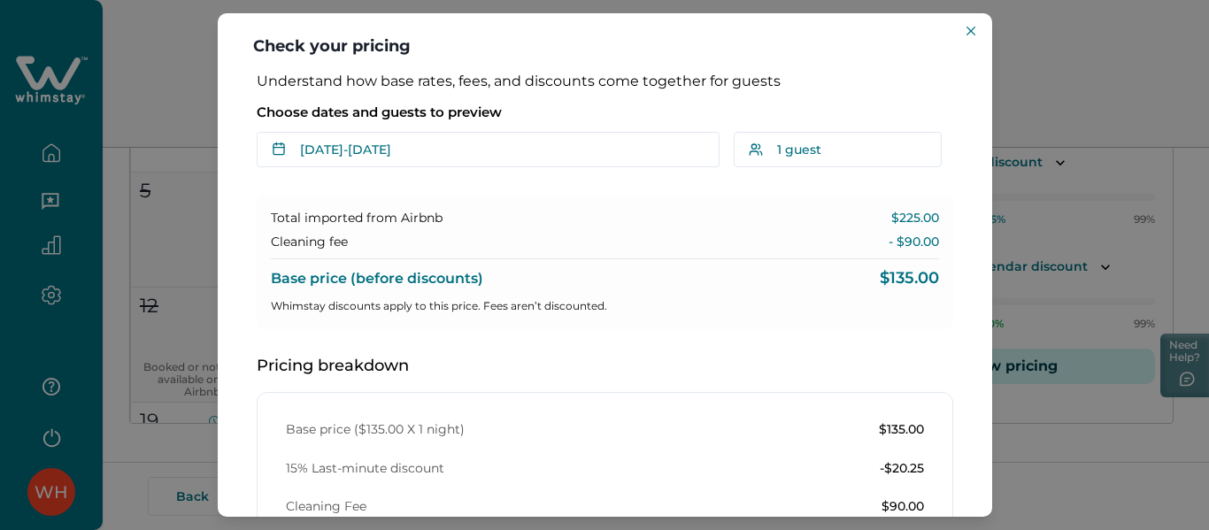
click at [1015, 110] on div "Check your pricing Understand how base rates, fees, and discounts come together…" at bounding box center [604, 265] width 1209 height 530
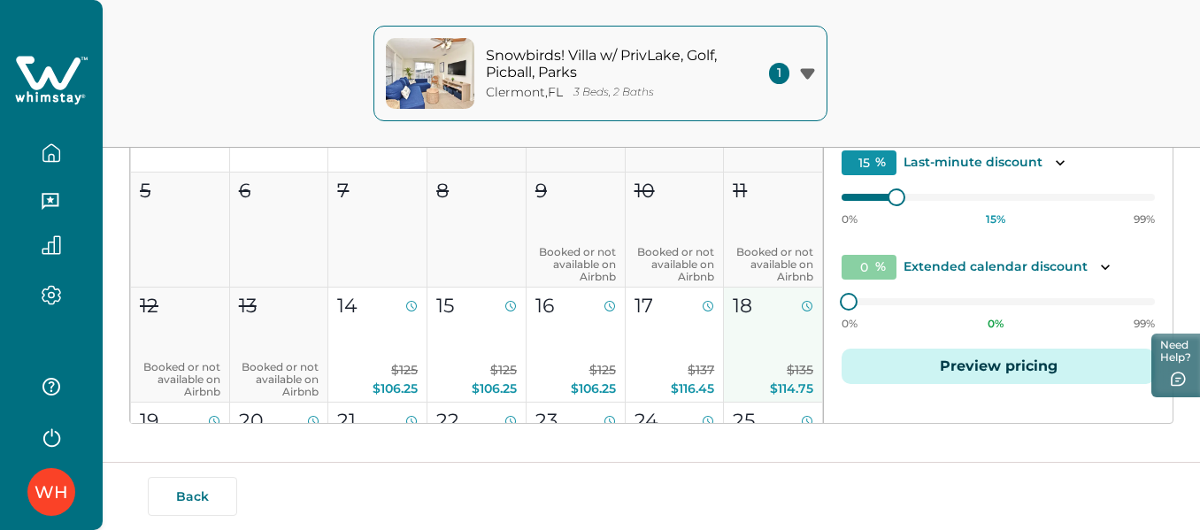
scroll to position [89, 0]
